Goal: Transaction & Acquisition: Purchase product/service

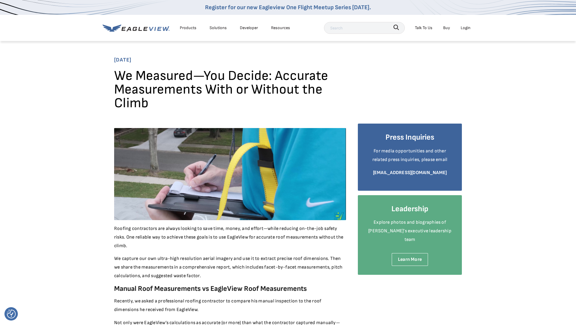
click at [461, 27] on div "Login" at bounding box center [466, 27] width 10 height 7
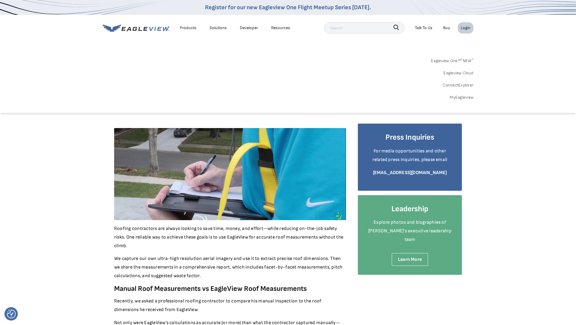
click at [468, 28] on div "Login" at bounding box center [466, 27] width 10 height 7
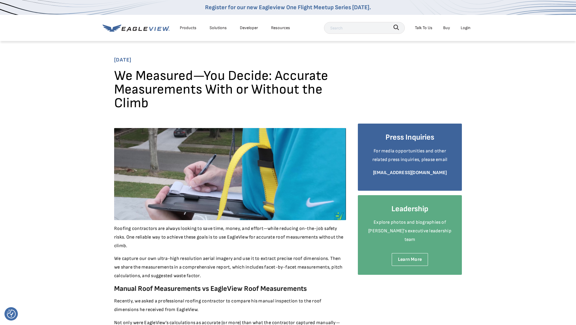
click at [468, 28] on div "Login" at bounding box center [466, 27] width 10 height 7
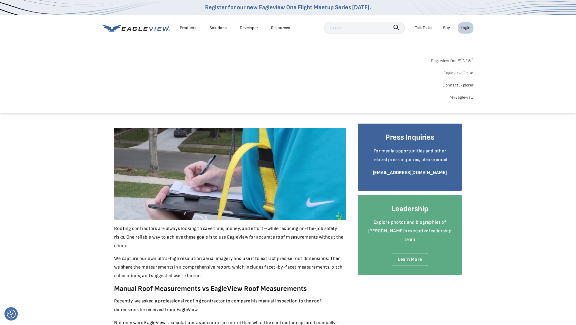
click at [451, 61] on link "Eagleview One™ * NEW *" at bounding box center [452, 59] width 43 height 9
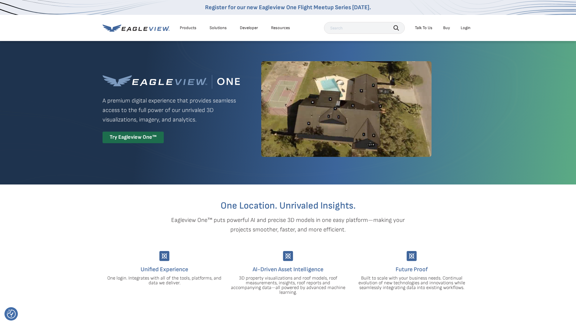
click at [465, 28] on div "Login" at bounding box center [466, 27] width 10 height 5
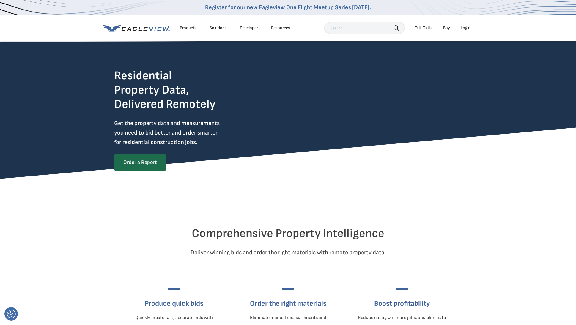
click at [464, 28] on div "Login" at bounding box center [466, 27] width 10 height 5
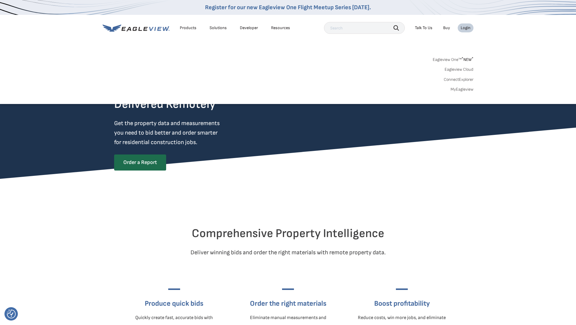
click at [461, 90] on link "MyEagleview" at bounding box center [462, 89] width 23 height 5
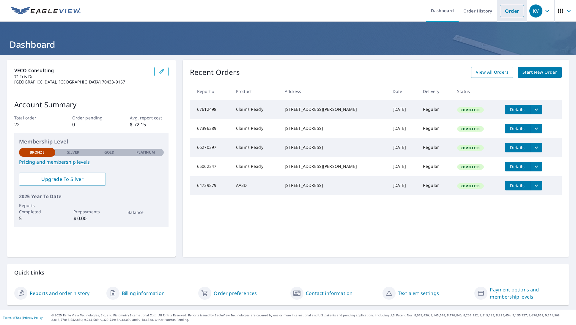
click at [515, 10] on link "Order" at bounding box center [512, 11] width 24 height 12
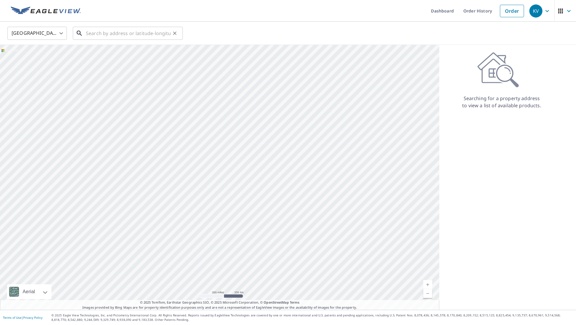
click at [118, 32] on input "text" at bounding box center [128, 33] width 85 height 17
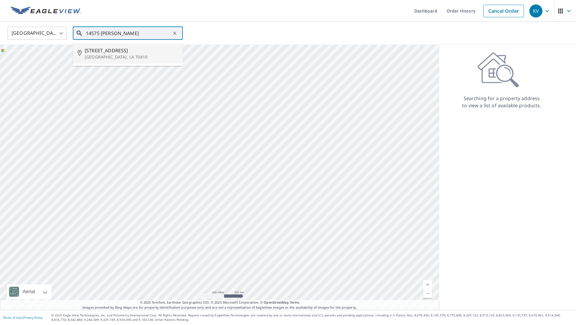
click at [121, 53] on span "14575 Wisteria Lakes Dr" at bounding box center [131, 50] width 93 height 7
type input "14575 Wisteria Lakes Dr Baton Rouge, LA 70818"
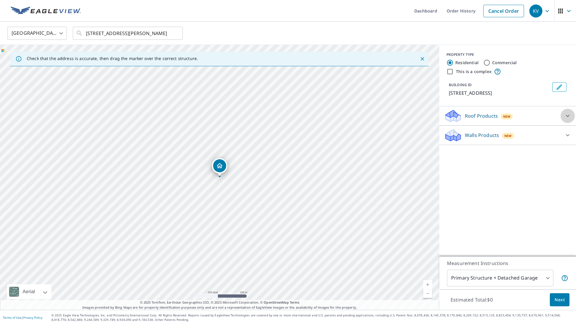
click at [567, 119] on icon at bounding box center [567, 115] width 7 height 7
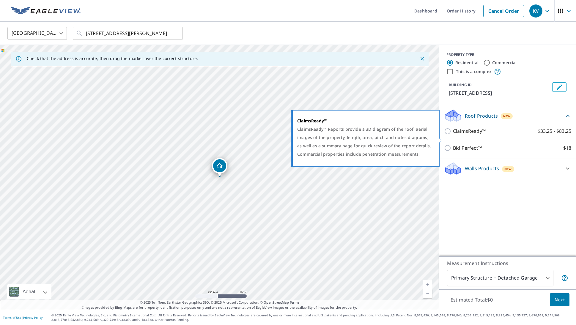
click at [449, 135] on input "ClaimsReady™ $33.25 - $83.25" at bounding box center [448, 131] width 9 height 7
checkbox input "true"
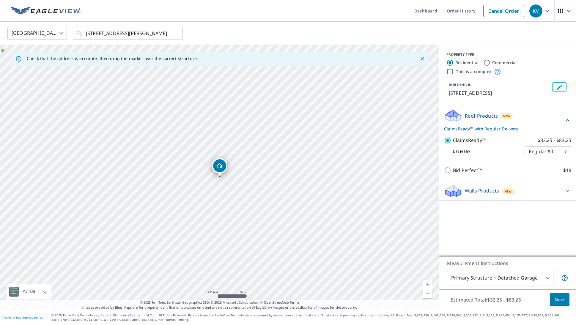
click at [563, 303] on span "Next" at bounding box center [560, 299] width 10 height 7
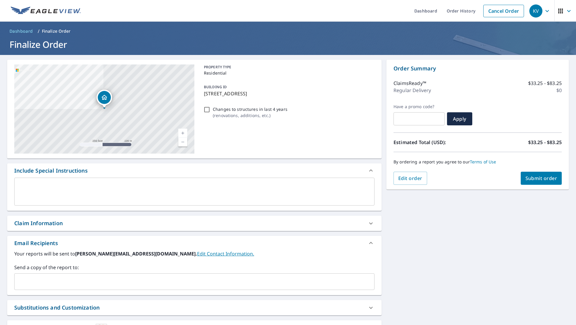
click at [540, 178] on span "Submit order" at bounding box center [542, 178] width 32 height 7
